Goal: Find specific page/section: Find specific page/section

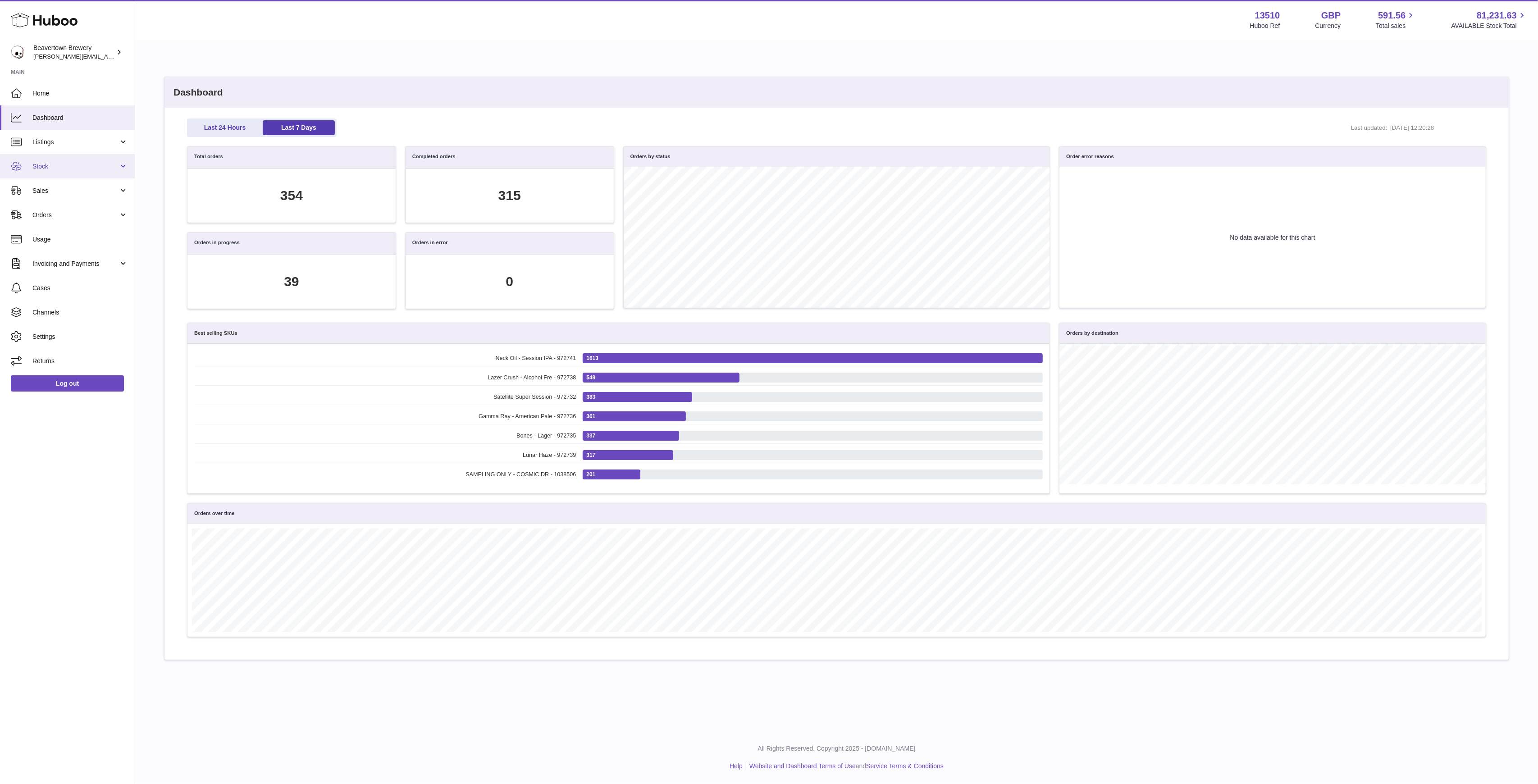
scroll to position [103, 1289]
click at [56, 186] on span "Sales" at bounding box center [76, 190] width 86 height 9
click at [79, 205] on link "Sales" at bounding box center [67, 213] width 135 height 22
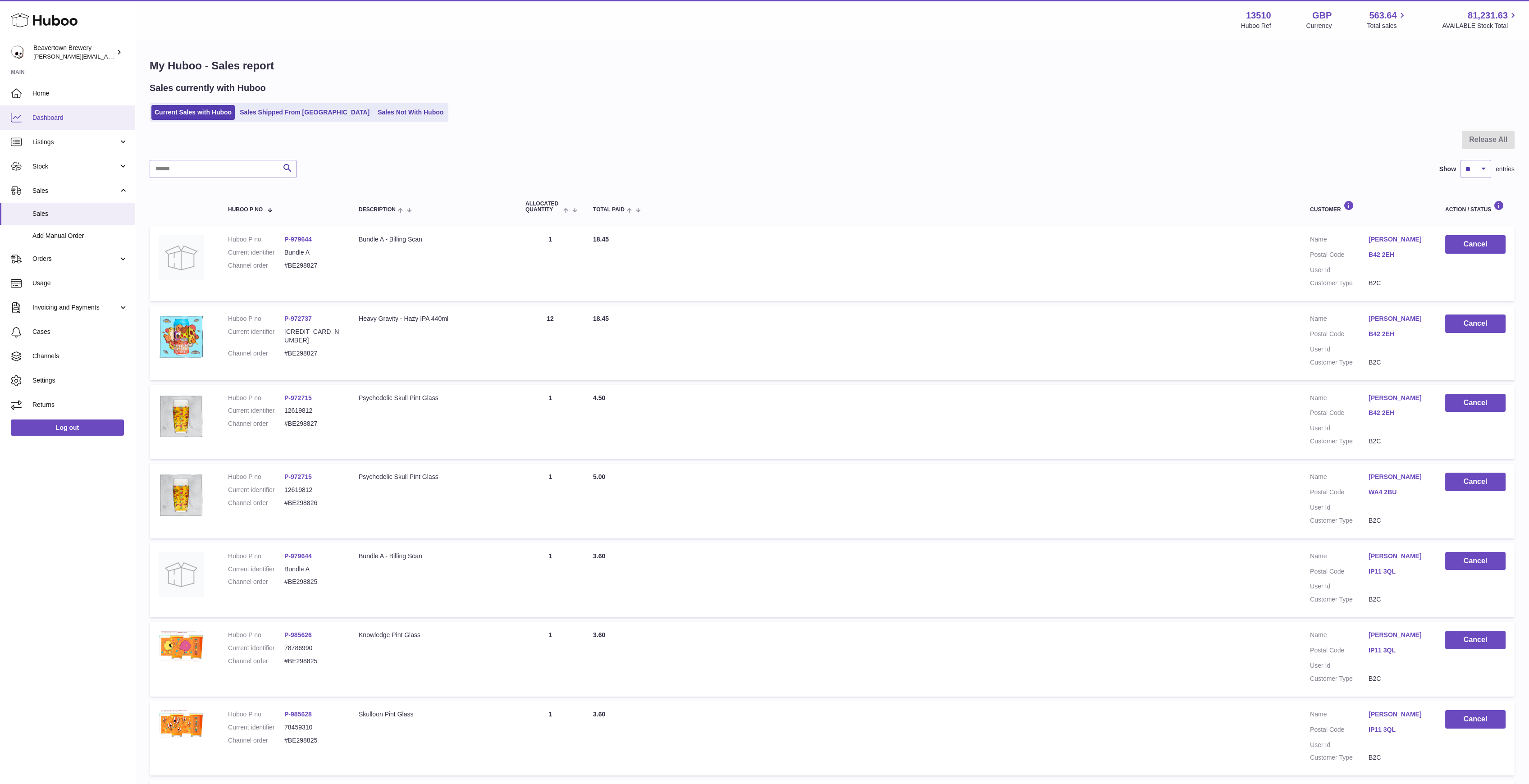
click at [92, 116] on span "Dashboard" at bounding box center [80, 118] width 95 height 9
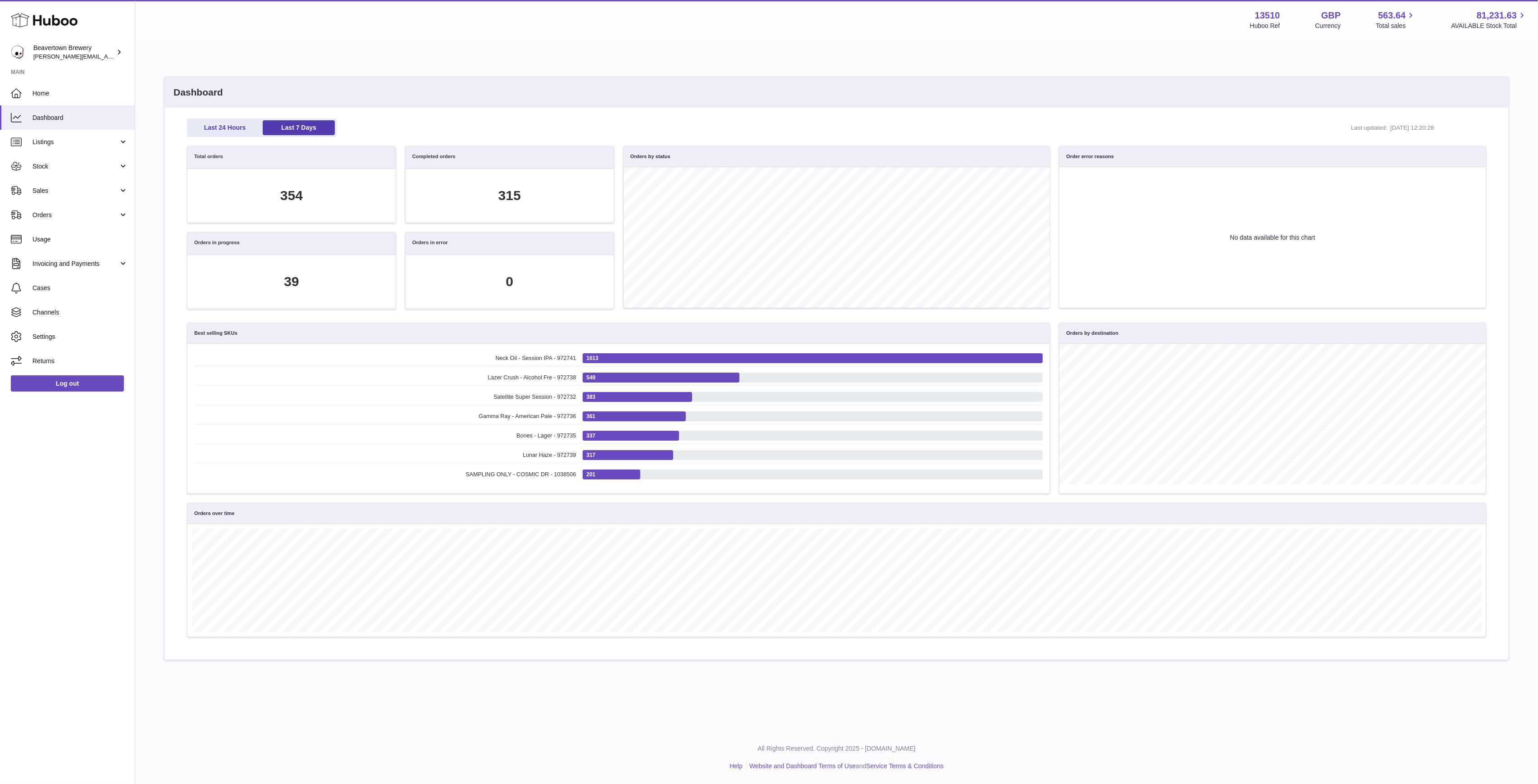
scroll to position [103, 1289]
click at [58, 180] on link "Sales" at bounding box center [67, 190] width 135 height 25
click at [65, 208] on link "Sales" at bounding box center [67, 213] width 135 height 22
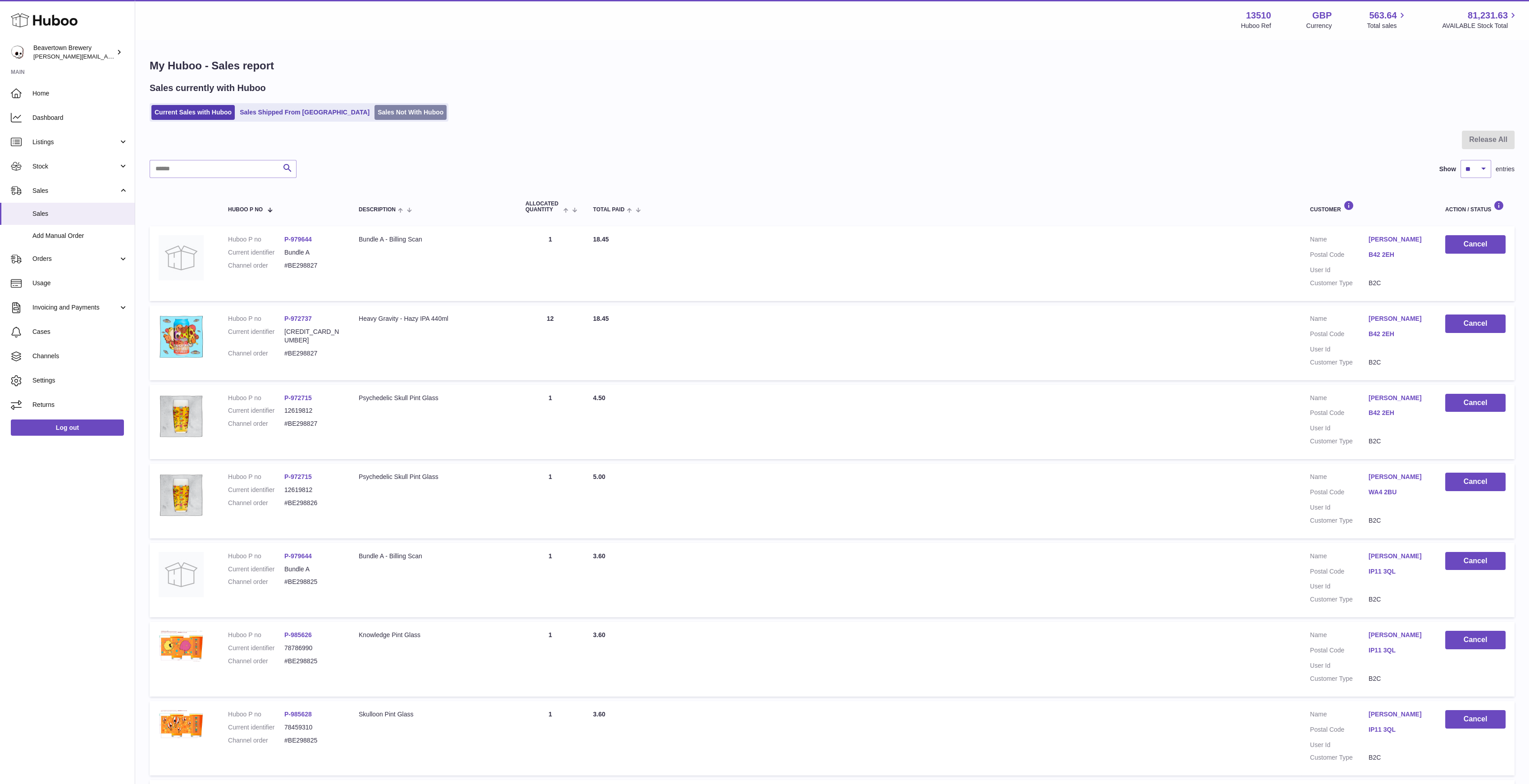
click at [386, 115] on link "Sales Not With Huboo" at bounding box center [410, 112] width 72 height 15
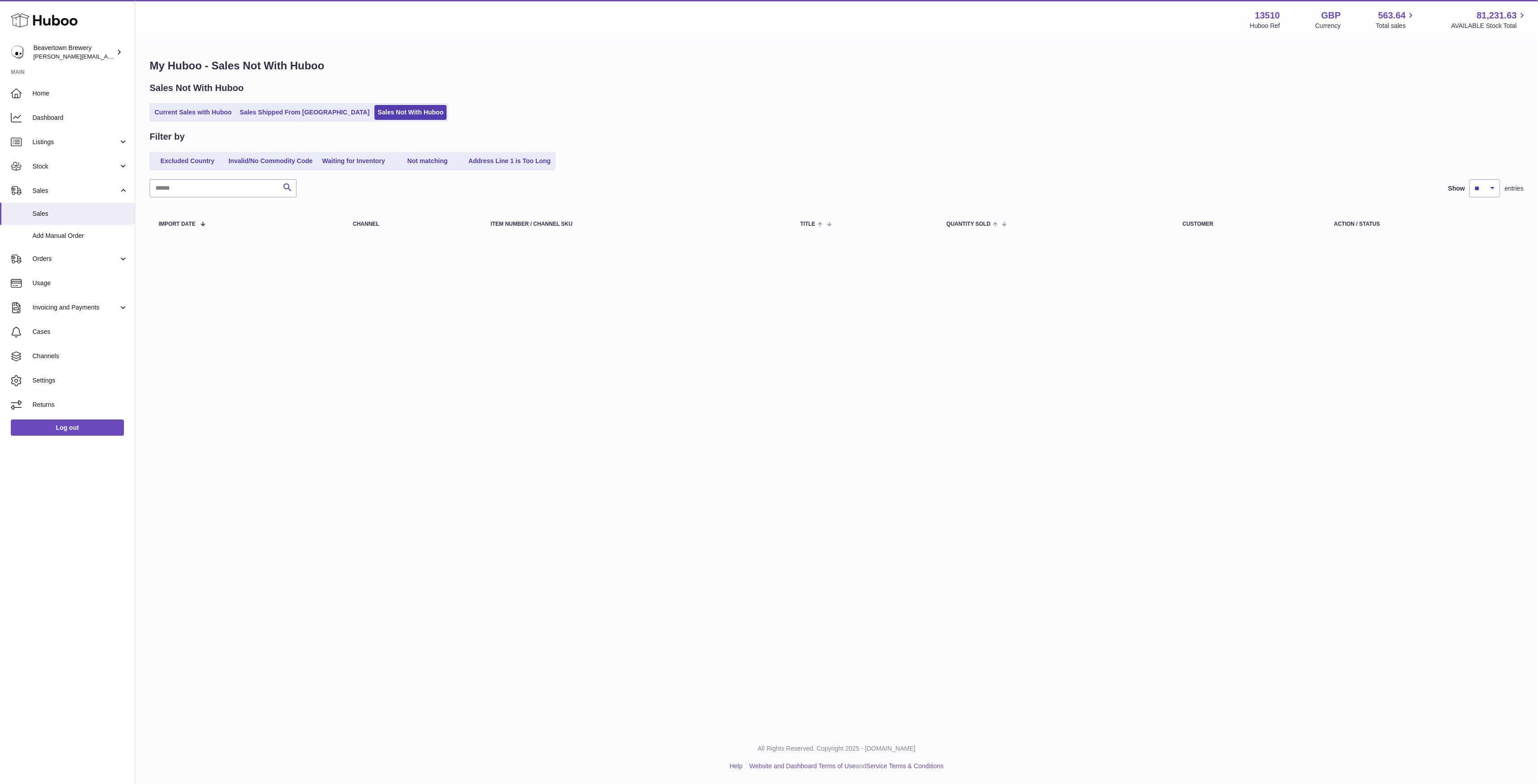
click at [309, 103] on ul "Current Sales with Huboo Sales Shipped From [GEOGRAPHIC_DATA] Sales Not With Hu…" at bounding box center [299, 112] width 299 height 19
click at [309, 104] on ul "Current Sales with Huboo Sales Shipped From [GEOGRAPHIC_DATA] Sales Not With Hu…" at bounding box center [299, 112] width 299 height 19
click at [312, 117] on link "Sales Shipped From Huboo" at bounding box center [304, 112] width 136 height 15
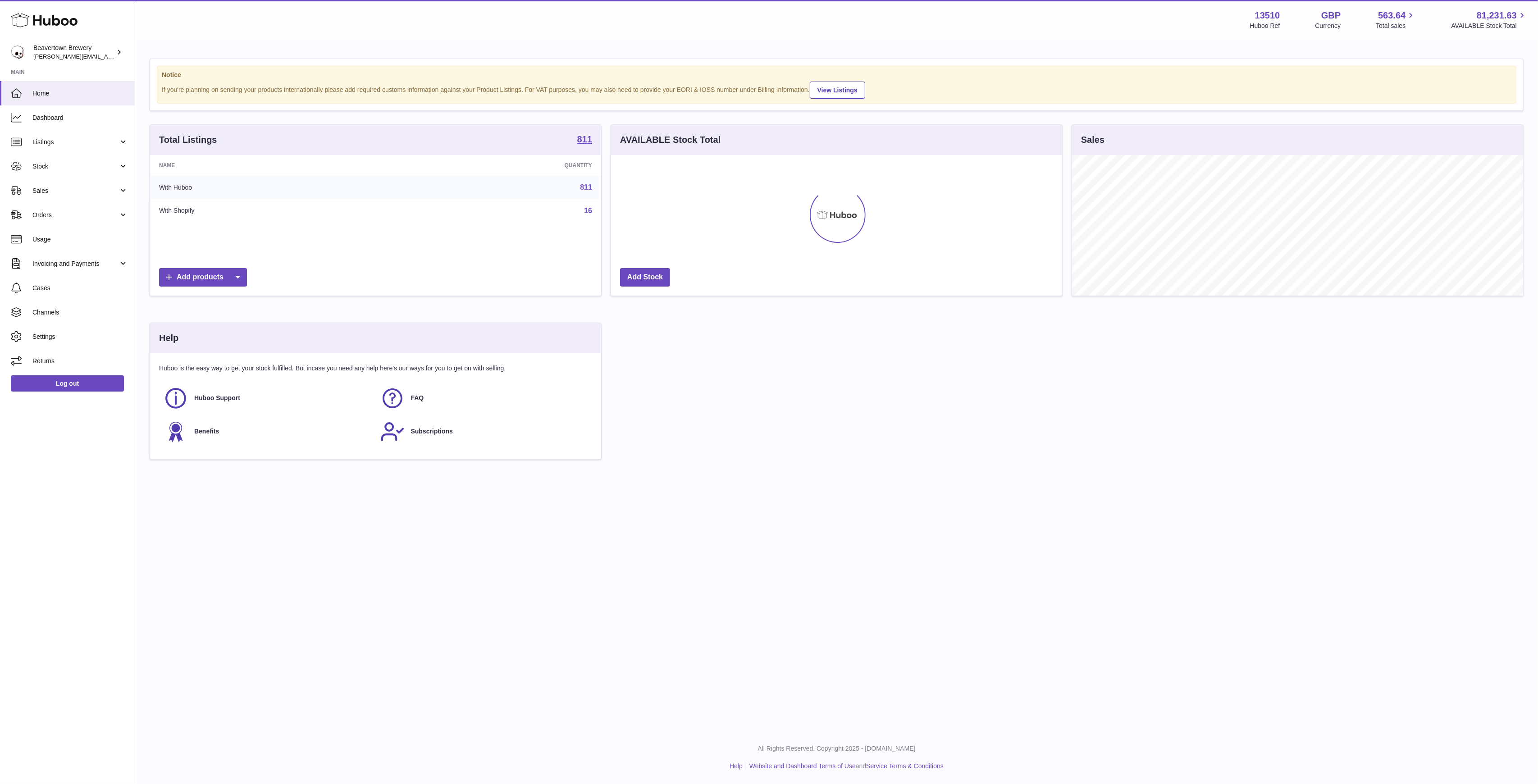
scroll to position [140, 451]
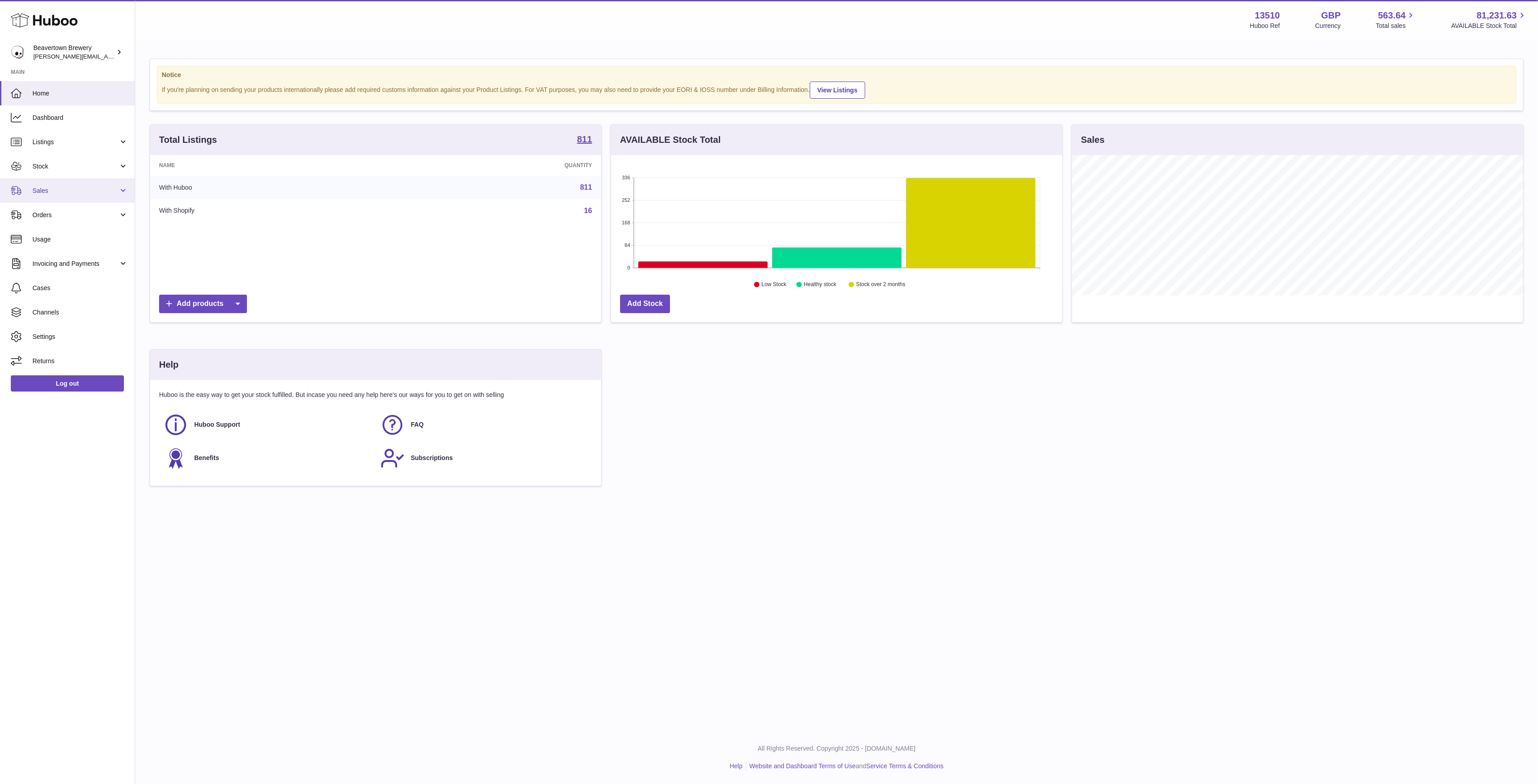
click at [62, 180] on link "Sales" at bounding box center [67, 190] width 135 height 25
click at [73, 212] on span "Sales" at bounding box center [80, 213] width 95 height 9
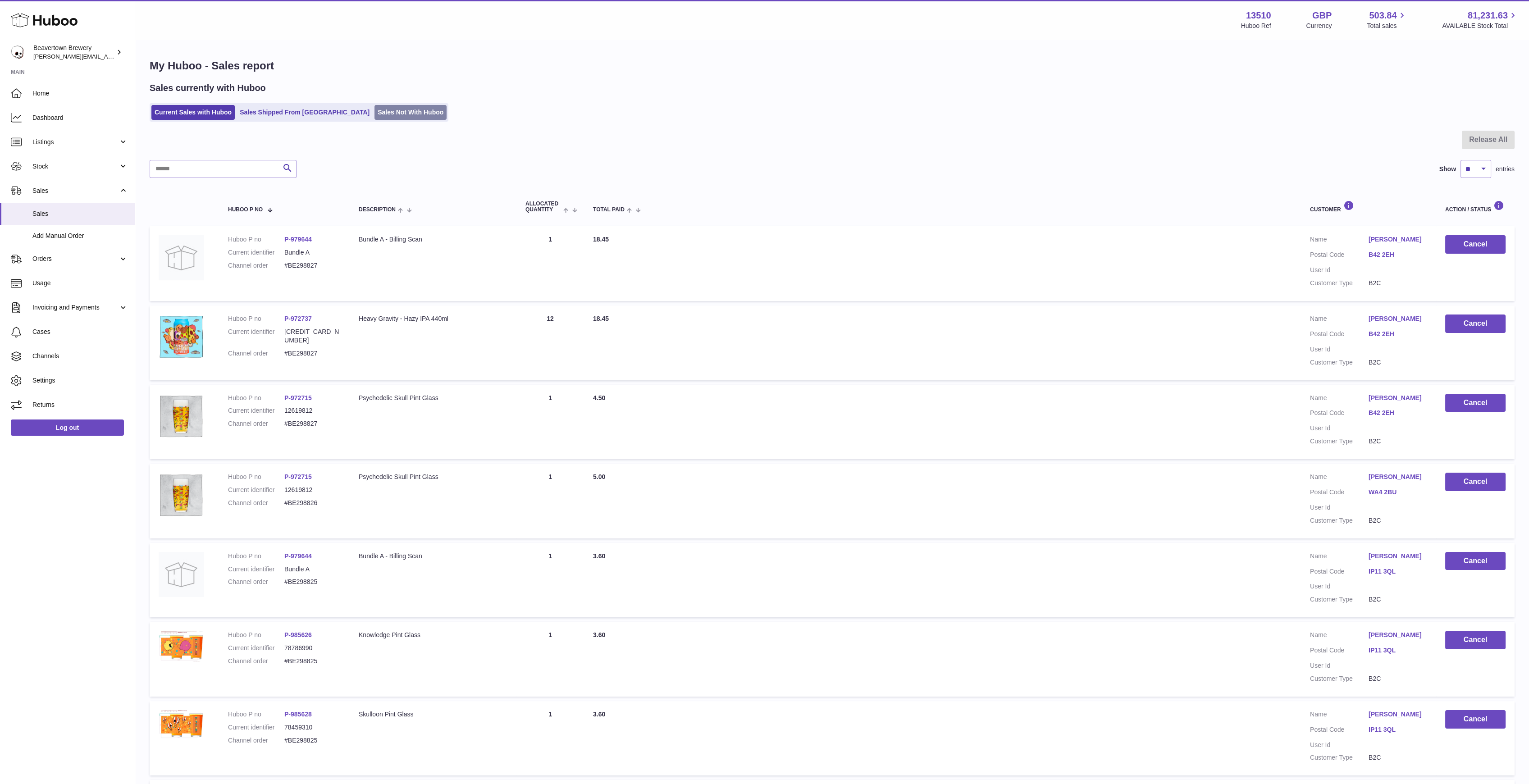
click at [374, 107] on link "Sales Not With Huboo" at bounding box center [410, 112] width 72 height 15
